Goal: Task Accomplishment & Management: Manage account settings

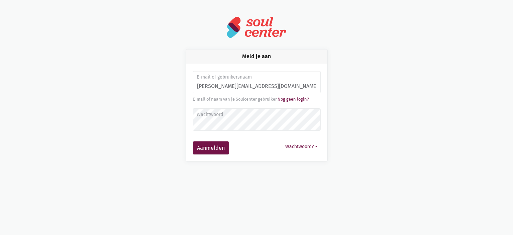
type input "monique.adamczijk@zorgbedrijf.be"
click at [193, 141] on button "Aanmelden" at bounding box center [211, 147] width 36 height 13
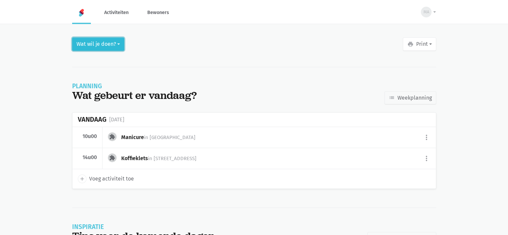
click at [110, 44] on button "Wat wil je doen?" at bounding box center [98, 43] width 52 height 13
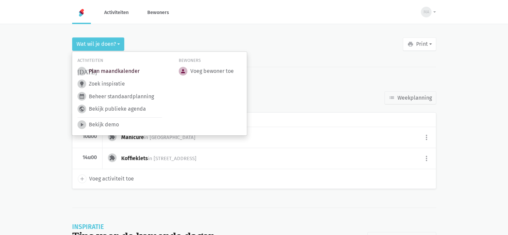
click at [110, 72] on link "today Plan maandkalender" at bounding box center [108, 71] width 62 height 9
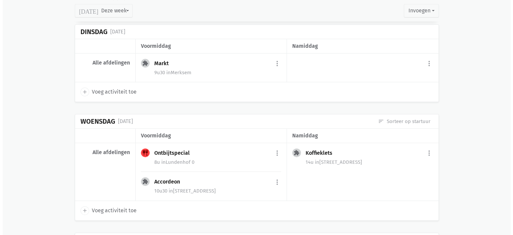
scroll to position [234, 0]
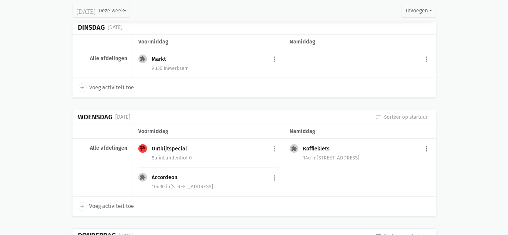
click at [425, 147] on button "more_vert" at bounding box center [426, 149] width 8 height 13
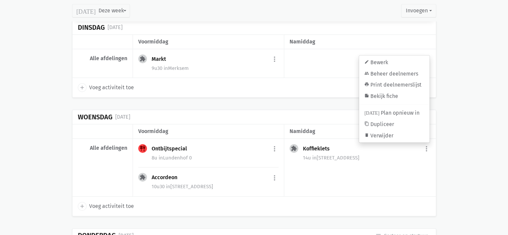
click at [318, 175] on div "extension Koffieklets more_vert edit Bewerk group Beheer deelnemers print Print…" at bounding box center [359, 168] width 151 height 58
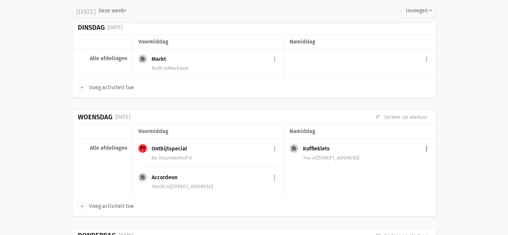
click at [425, 145] on button "more_vert" at bounding box center [426, 149] width 8 height 13
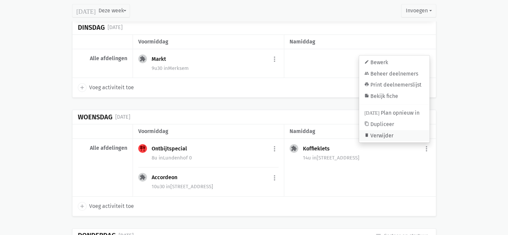
click at [385, 134] on link "delete Verwijder" at bounding box center [394, 135] width 70 height 11
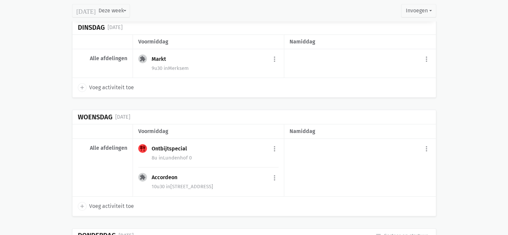
click at [82, 205] on icon "add" at bounding box center [82, 206] width 6 height 6
select select "14:00"
select select "15:00"
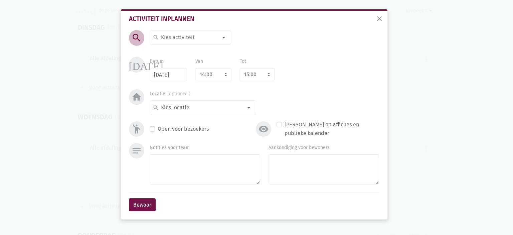
click at [196, 37] on input at bounding box center [189, 37] width 58 height 9
type input "Koken"
click at [180, 53] on span "Koken" at bounding box center [190, 50] width 75 height 9
click at [191, 108] on input at bounding box center [201, 107] width 82 height 9
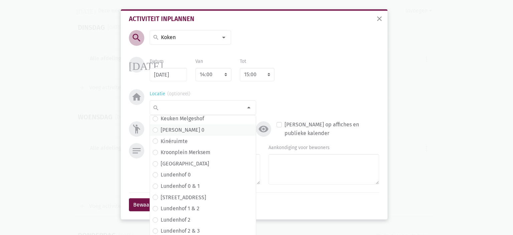
scroll to position [102, 0]
click at [194, 199] on span "Lundenhof 3" at bounding box center [203, 198] width 100 height 9
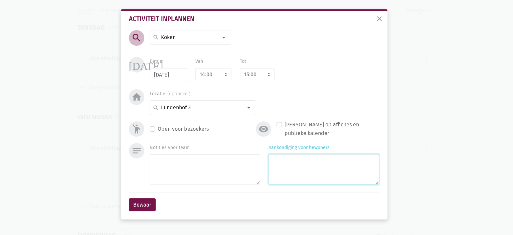
click at [272, 179] on textarea "Aankondiging voor bewoners" at bounding box center [323, 169] width 111 height 30
type textarea "met [PERSON_NAME]"
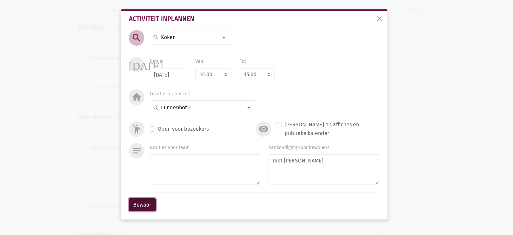
click at [139, 205] on button "Bewaar" at bounding box center [142, 204] width 27 height 13
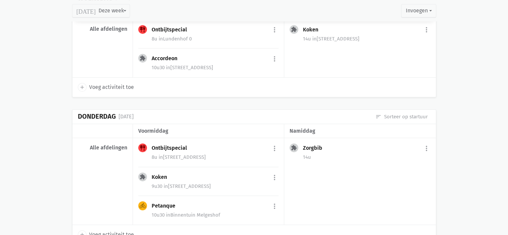
scroll to position [362, 0]
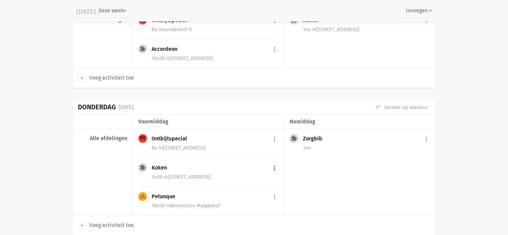
click at [274, 165] on button "more_vert" at bounding box center [274, 168] width 8 height 13
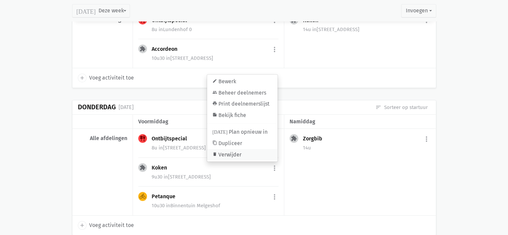
click at [265, 151] on link "delete Verwijder" at bounding box center [242, 154] width 70 height 11
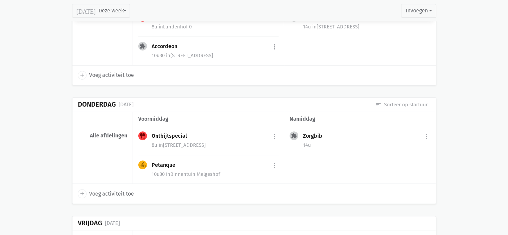
scroll to position [372, 0]
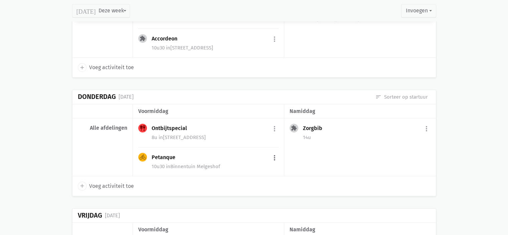
click at [276, 153] on button "more_vert" at bounding box center [274, 157] width 8 height 13
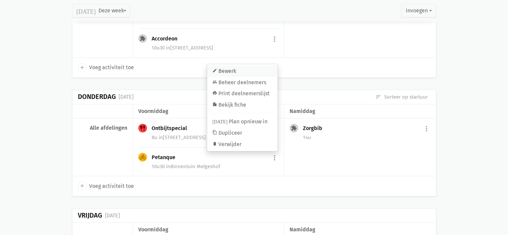
click at [234, 69] on link "edit Bewerk" at bounding box center [242, 70] width 70 height 11
select select "10:30"
select select "11:30"
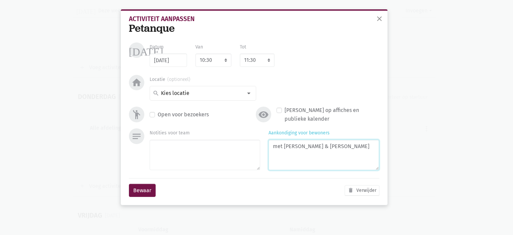
click at [338, 151] on textarea "met Ingrid & Anne" at bounding box center [323, 155] width 111 height 30
type textarea "met"
click at [273, 146] on textarea "bij goed weer" at bounding box center [323, 155] width 111 height 30
type textarea "bij goed weer"
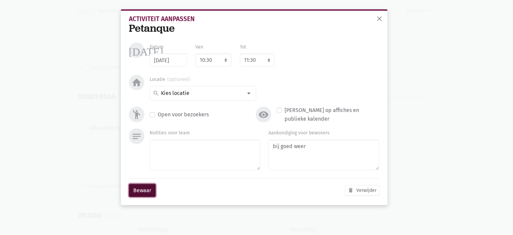
click at [132, 192] on button "Bewaar" at bounding box center [142, 190] width 27 height 13
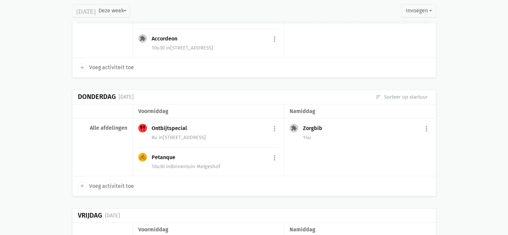
scroll to position [439, 0]
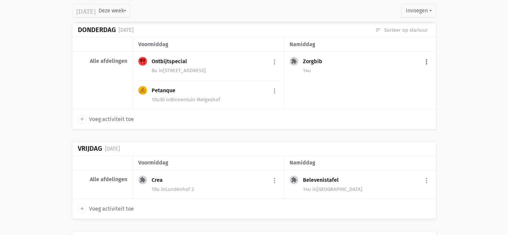
click at [428, 59] on button "more_vert" at bounding box center [426, 61] width 8 height 13
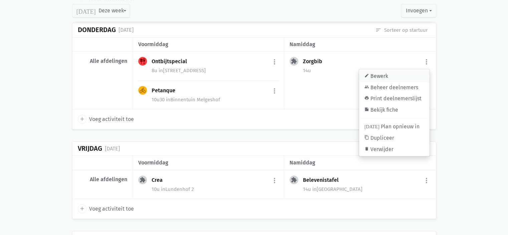
click at [403, 71] on link "edit Bewerk" at bounding box center [394, 75] width 70 height 11
select select "14:00"
select select "15:00"
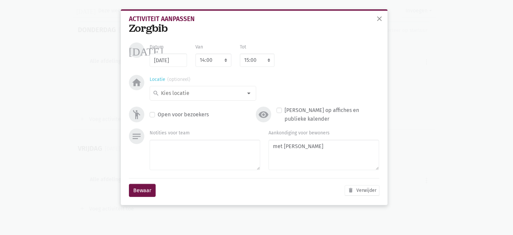
click at [183, 94] on input at bounding box center [201, 93] width 82 height 9
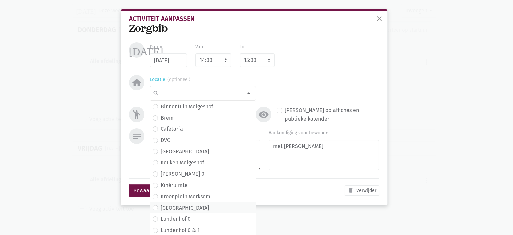
click at [183, 209] on label "Lundenhof" at bounding box center [185, 207] width 48 height 9
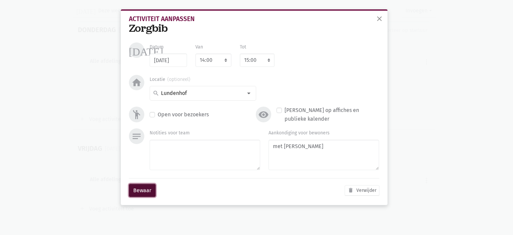
click at [141, 190] on button "Bewaar" at bounding box center [142, 190] width 27 height 13
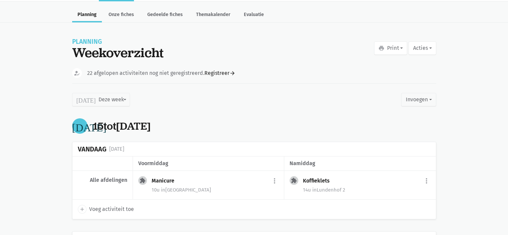
scroll to position [0, 0]
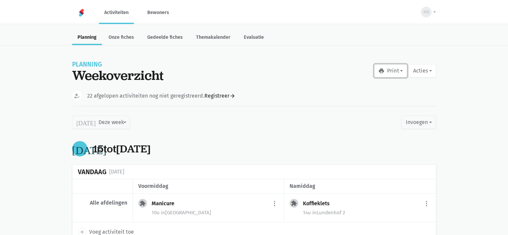
click at [383, 73] on icon "print" at bounding box center [381, 71] width 6 height 6
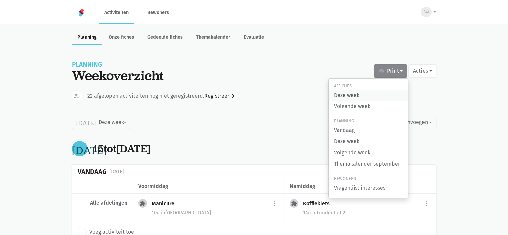
click at [351, 92] on link "Deze week" at bounding box center [368, 94] width 79 height 11
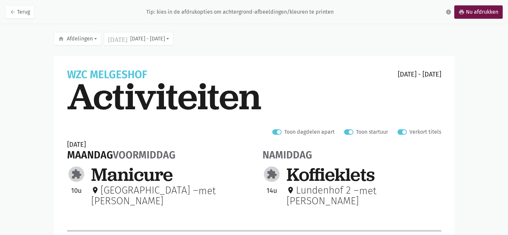
click at [409, 129] on label "Verkort titels" at bounding box center [425, 132] width 32 height 9
click at [400, 129] on input "Verkort titels" at bounding box center [399, 131] width 5 height 7
checkbox input "false"
click at [27, 16] on link "arrow_back Terug" at bounding box center [19, 11] width 29 height 13
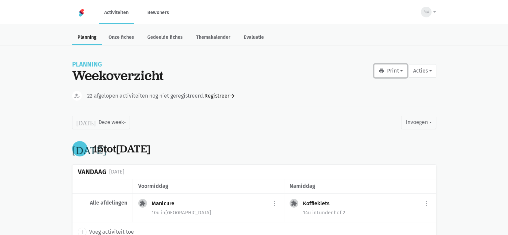
click at [393, 71] on button "print Print" at bounding box center [390, 70] width 33 height 13
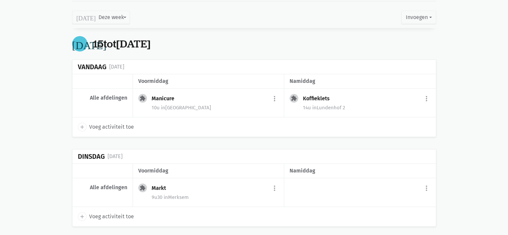
scroll to position [134, 0]
